Goal: Information Seeking & Learning: Learn about a topic

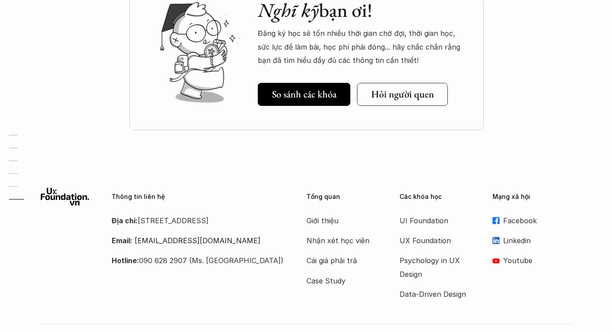
scroll to position [3171, 0]
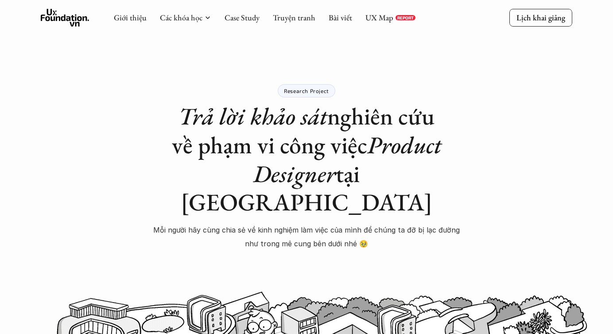
click at [298, 85] on div "Research Project" at bounding box center [307, 90] width 58 height 13
click at [317, 88] on p "Research Project" at bounding box center [306, 91] width 45 height 6
click at [380, 10] on div "Giới thiệu Các khóa học Case Study Truyện tranh Bài viết UX Map REPORT" at bounding box center [265, 18] width 302 height 18
click at [384, 15] on link "UX Map" at bounding box center [379, 17] width 28 height 10
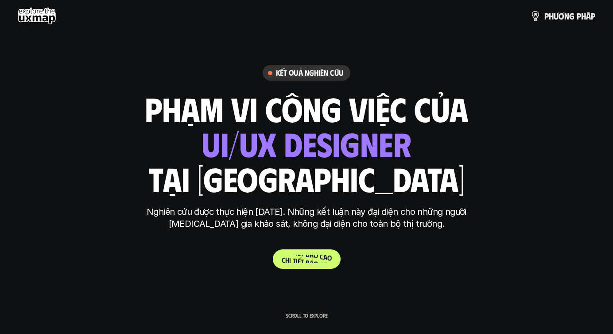
click at [315, 260] on p "C h i t i ế t b á o c á o" at bounding box center [307, 259] width 50 height 8
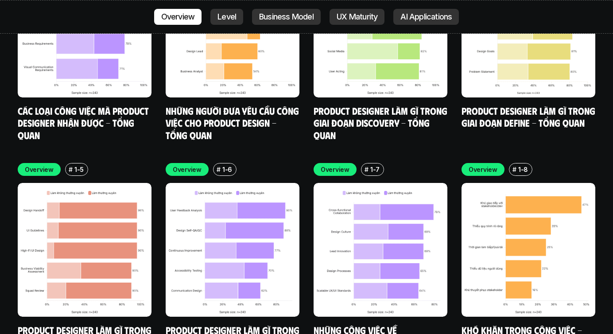
scroll to position [2780, 0]
